Goal: Check status: Check status

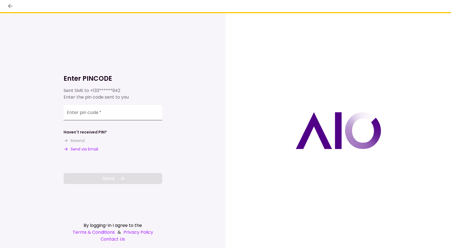
click at [98, 116] on input "Enter pin code   *" at bounding box center [113, 112] width 99 height 15
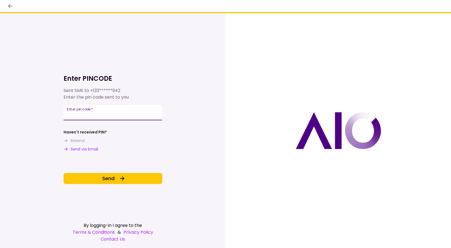
type input "******"
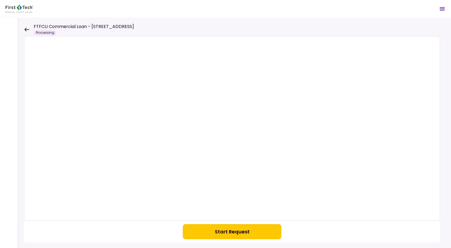
click at [26, 29] on icon at bounding box center [26, 29] width 5 height 4
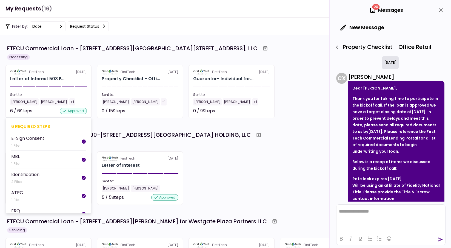
scroll to position [163, 0]
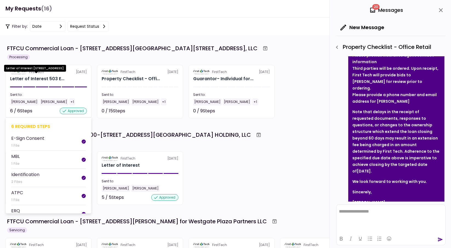
click at [53, 80] on div "Letter of Interest 503 E..." at bounding box center [37, 78] width 54 height 7
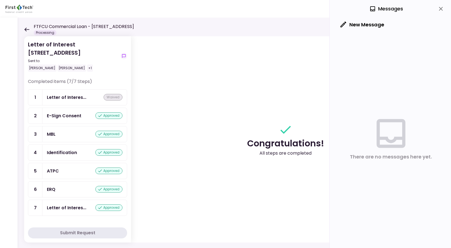
click at [29, 33] on div "FTFCU Commercial Loan - [STREET_ADDRESS] Processing" at bounding box center [79, 29] width 110 height 12
click at [27, 29] on icon at bounding box center [26, 29] width 5 height 4
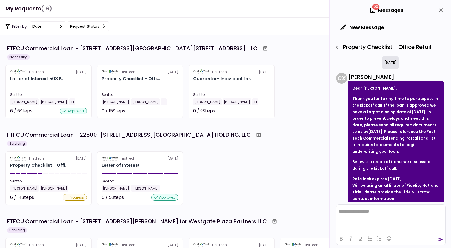
scroll to position [163, 0]
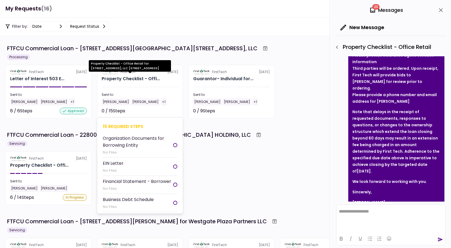
click at [131, 76] on div "Property Checklist - Offi..." at bounding box center [131, 78] width 58 height 7
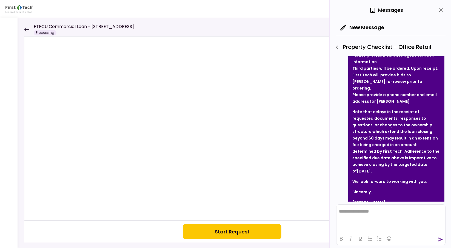
click at [234, 226] on button "Start Request" at bounding box center [232, 231] width 99 height 15
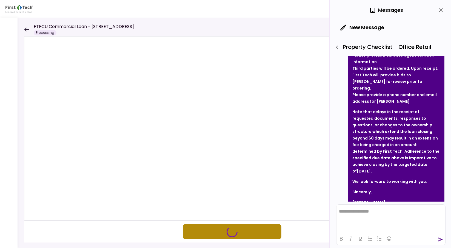
click at [234, 231] on icon "button" at bounding box center [232, 231] width 15 height 15
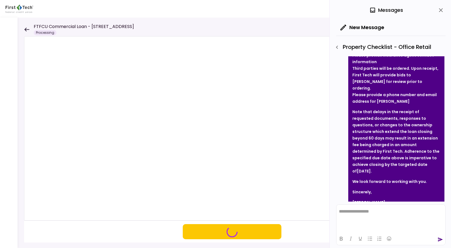
click at [440, 11] on icon "close" at bounding box center [441, 10] width 4 height 4
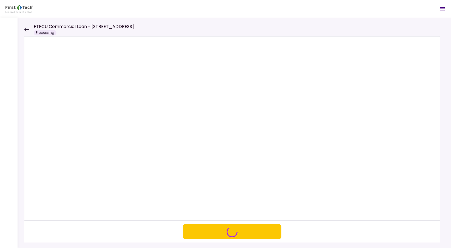
click at [26, 30] on icon at bounding box center [26, 29] width 5 height 4
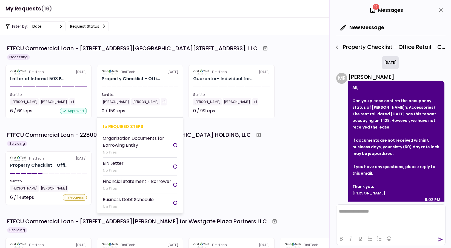
scroll to position [585, 0]
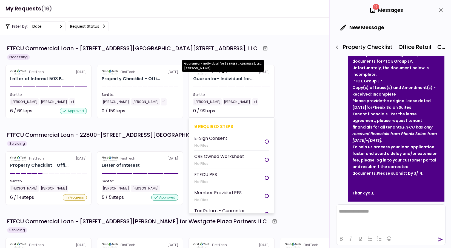
click at [242, 78] on div "Guarantor- Individual for..." at bounding box center [223, 78] width 60 height 7
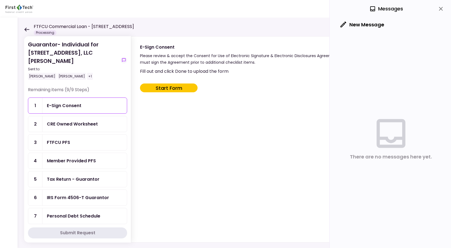
click at [29, 29] on div "FTFCU Commercial Loan - [STREET_ADDRESS] Processing" at bounding box center [79, 29] width 110 height 12
click at [27, 29] on icon at bounding box center [26, 29] width 5 height 4
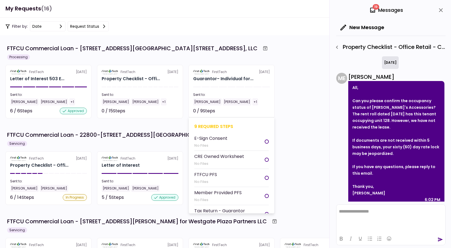
scroll to position [585, 0]
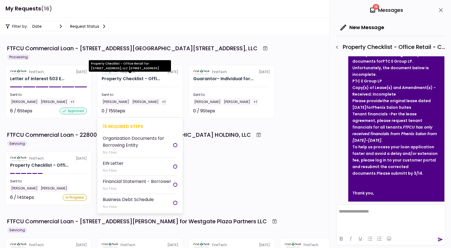
click at [148, 78] on div "Property Checklist - Offi..." at bounding box center [131, 78] width 58 height 7
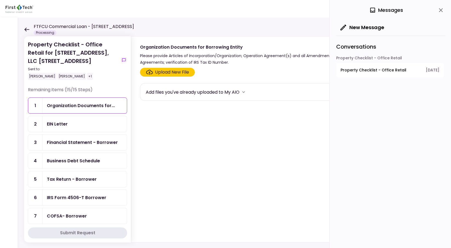
click at [26, 30] on icon at bounding box center [26, 29] width 5 height 4
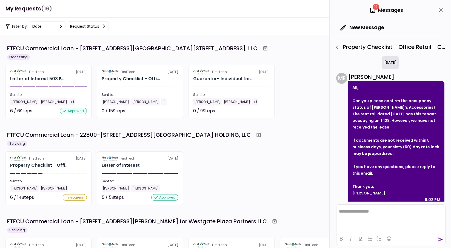
scroll to position [585, 0]
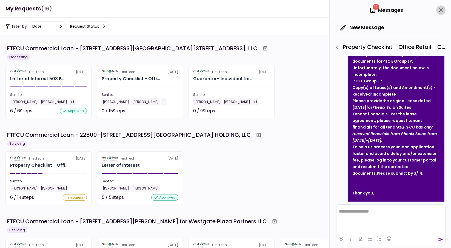
click at [440, 9] on icon "close" at bounding box center [441, 10] width 4 height 4
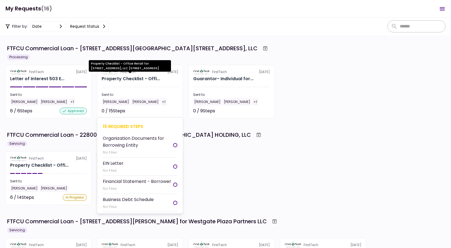
click at [123, 81] on div "Property Checklist - Offi..." at bounding box center [131, 78] width 58 height 7
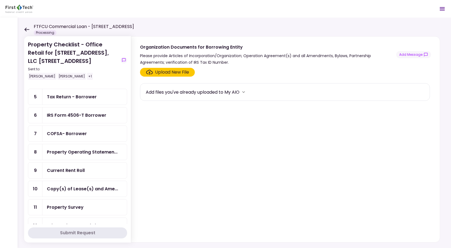
scroll to position [110, 0]
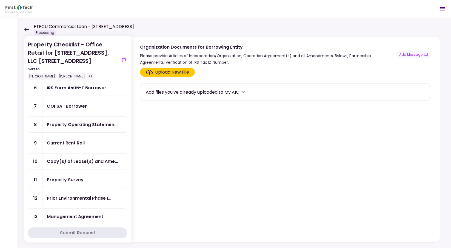
click at [27, 29] on icon at bounding box center [26, 29] width 5 height 4
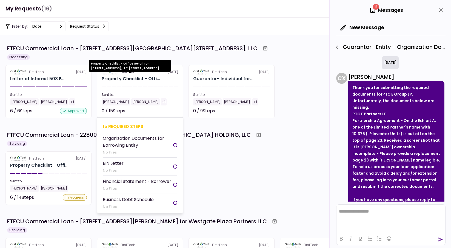
scroll to position [39, 0]
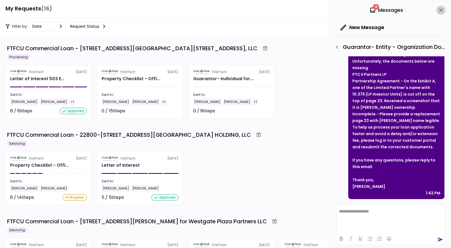
click at [440, 12] on icon "close" at bounding box center [441, 10] width 4 height 4
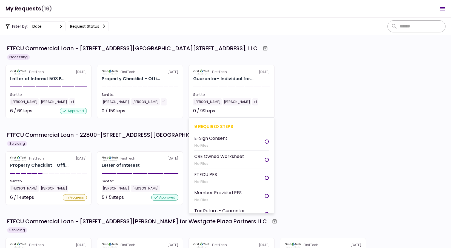
click at [217, 84] on section "FirstTech [DATE] Guarantor- Individual for... Sent to: [PERSON_NAME] [PERSON_NA…" at bounding box center [232, 91] width 86 height 53
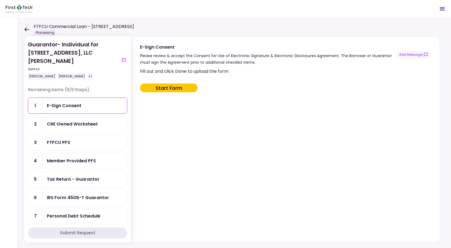
click at [27, 30] on icon at bounding box center [26, 29] width 5 height 4
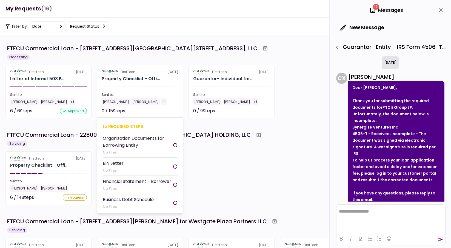
scroll to position [33, 0]
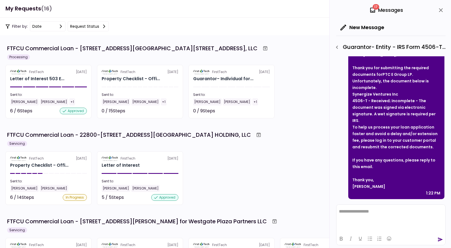
click at [443, 10] on icon "close" at bounding box center [441, 10] width 7 height 7
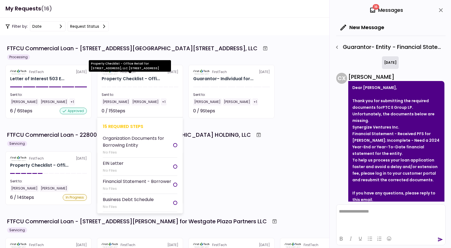
scroll to position [33, 0]
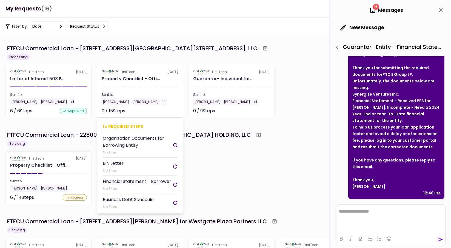
click at [129, 90] on section "FirstTech 8 Sep Property Checklist - Offi... Sent to: Jeremy Hamilton Aaron Mas…" at bounding box center [140, 91] width 86 height 53
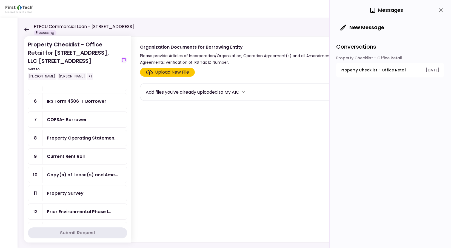
scroll to position [110, 0]
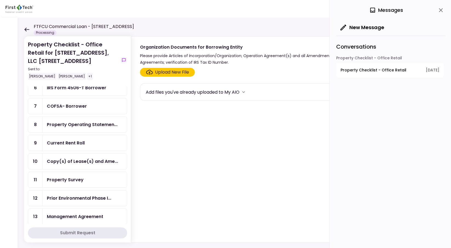
click at [89, 179] on div "Property Survey" at bounding box center [85, 179] width 76 height 7
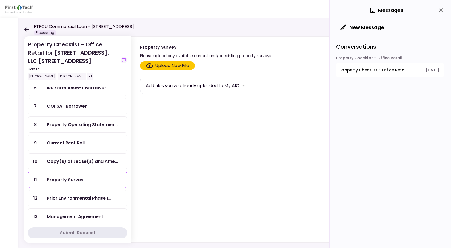
click at [442, 12] on icon "close" at bounding box center [441, 10] width 7 height 7
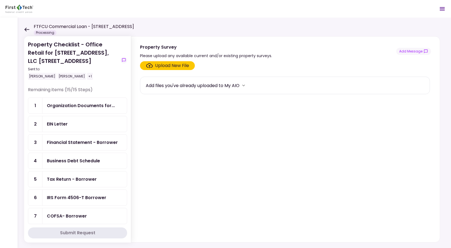
click at [28, 29] on icon at bounding box center [26, 29] width 5 height 4
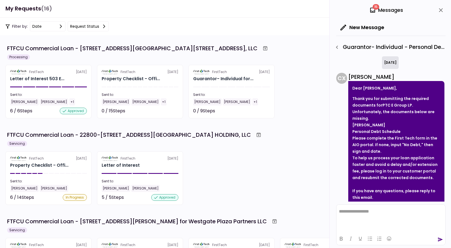
scroll to position [31, 0]
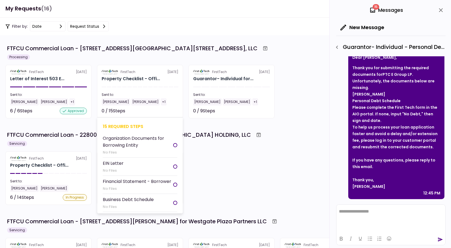
click at [119, 84] on section "FirstTech 8 Sep Property Checklist - Offi... Sent to: Jeremy Hamilton Aaron Mas…" at bounding box center [140, 91] width 86 height 53
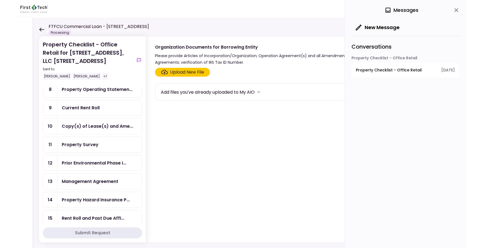
scroll to position [152, 0]
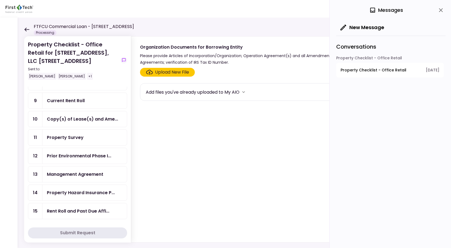
click at [175, 29] on div "Property Checklist - Office Retail for 503 E 6th Street Del Rio TX, LLC 503 E 6…" at bounding box center [235, 133] width 434 height 230
